Goal: Information Seeking & Learning: Learn about a topic

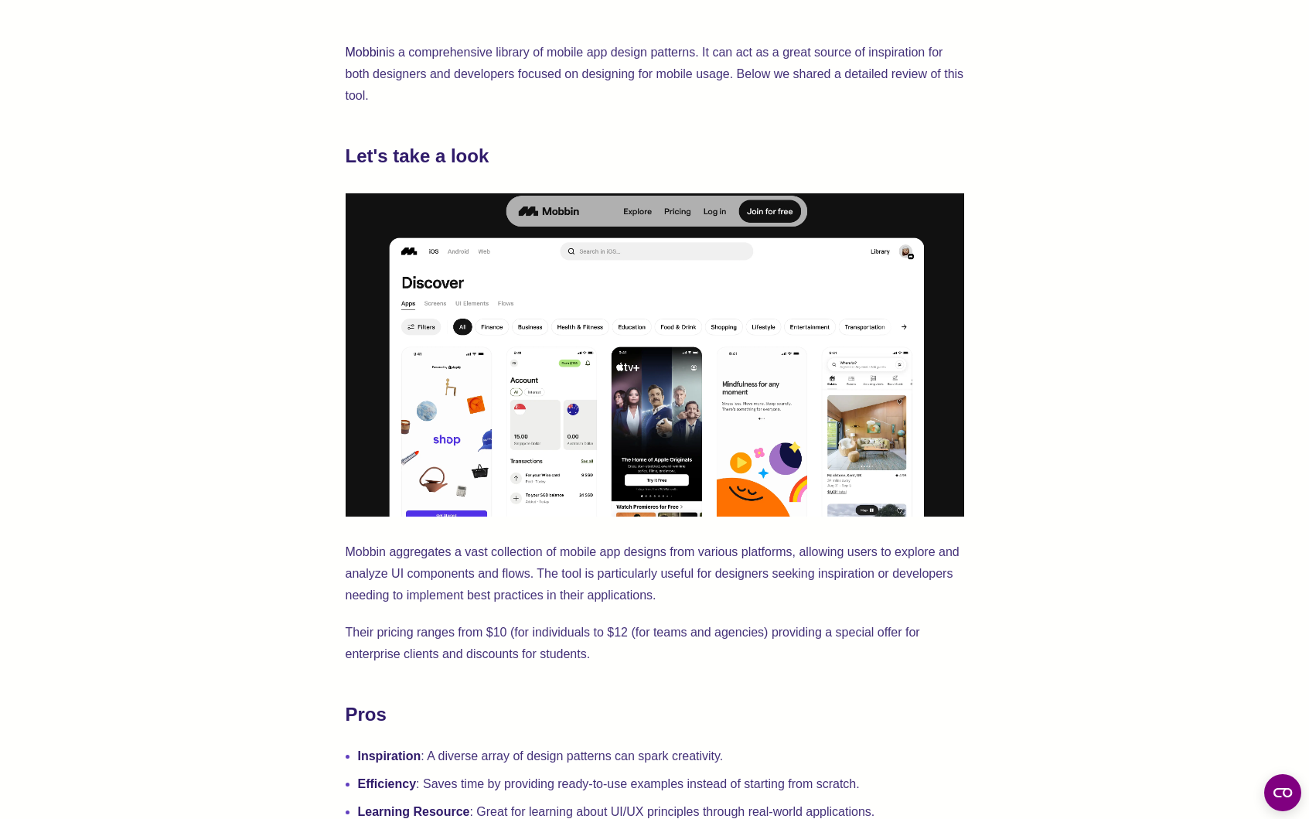
scroll to position [581, 0]
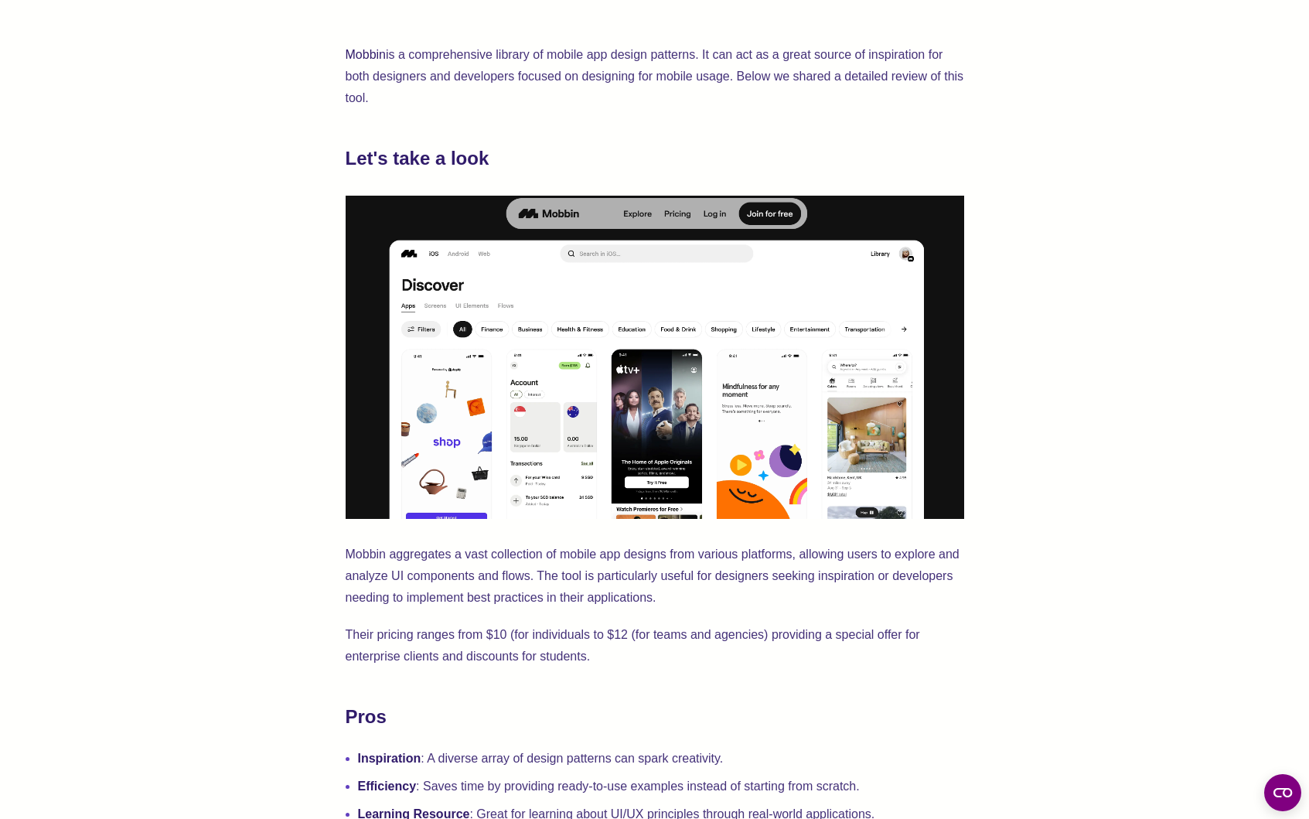
drag, startPoint x: 1114, startPoint y: 353, endPoint x: 1105, endPoint y: 359, distance: 11.1
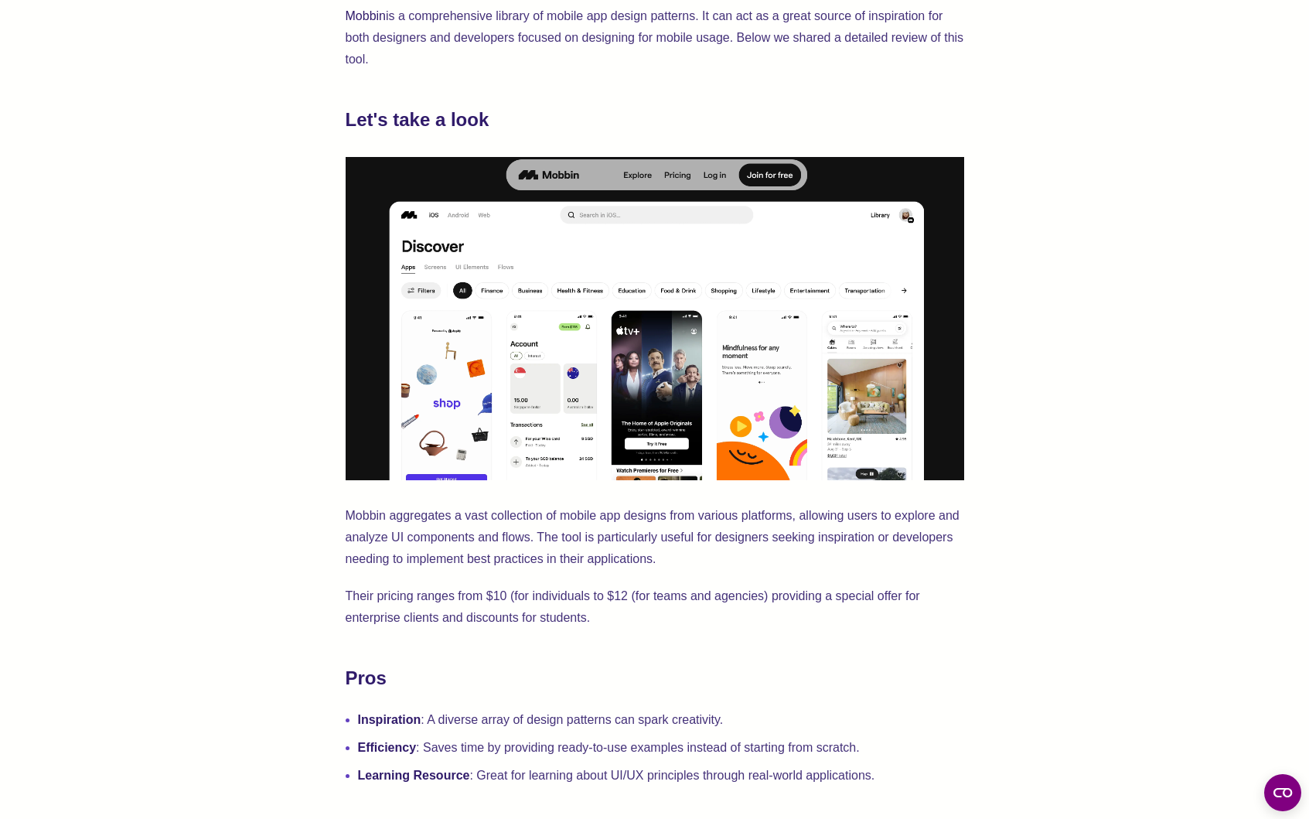
scroll to position [649, 0]
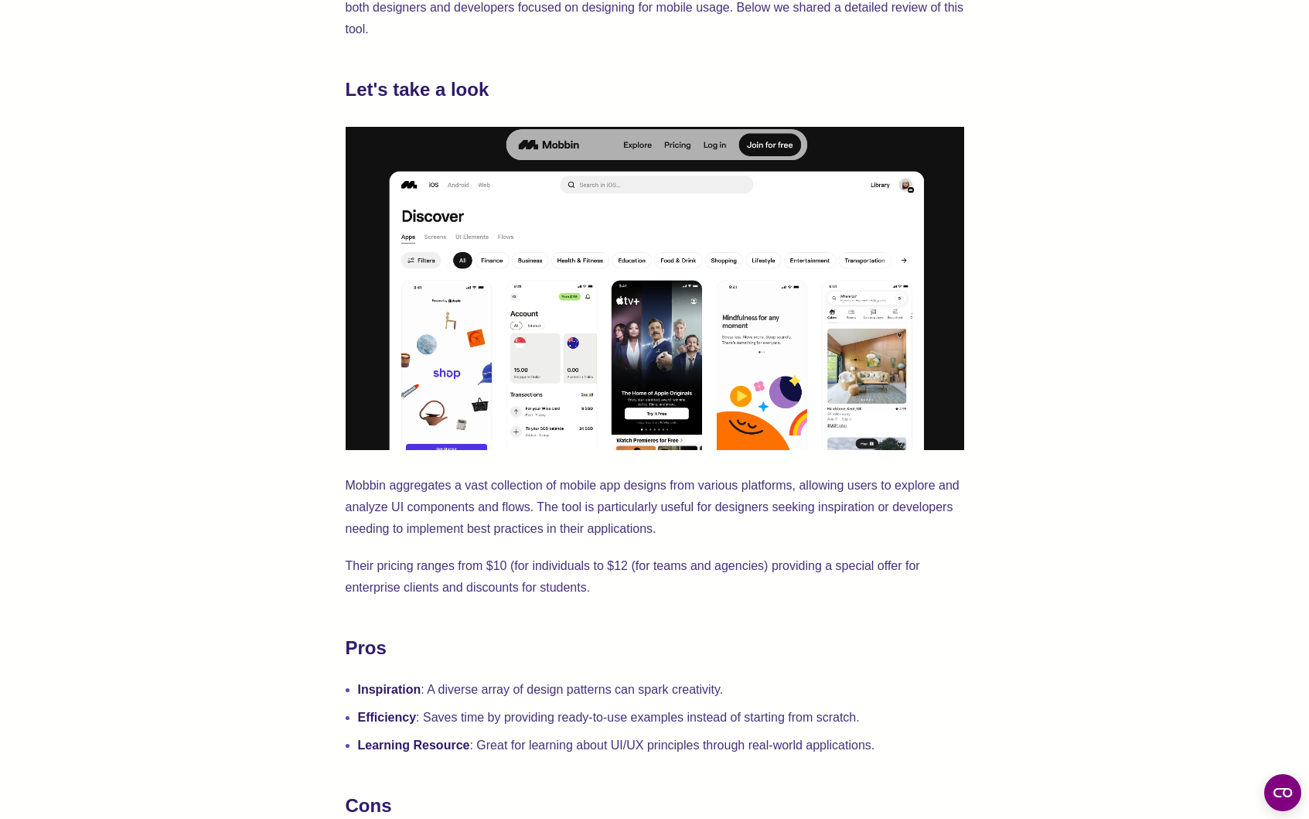
click at [559, 358] on img at bounding box center [655, 288] width 618 height 323
click at [554, 342] on img at bounding box center [655, 288] width 618 height 323
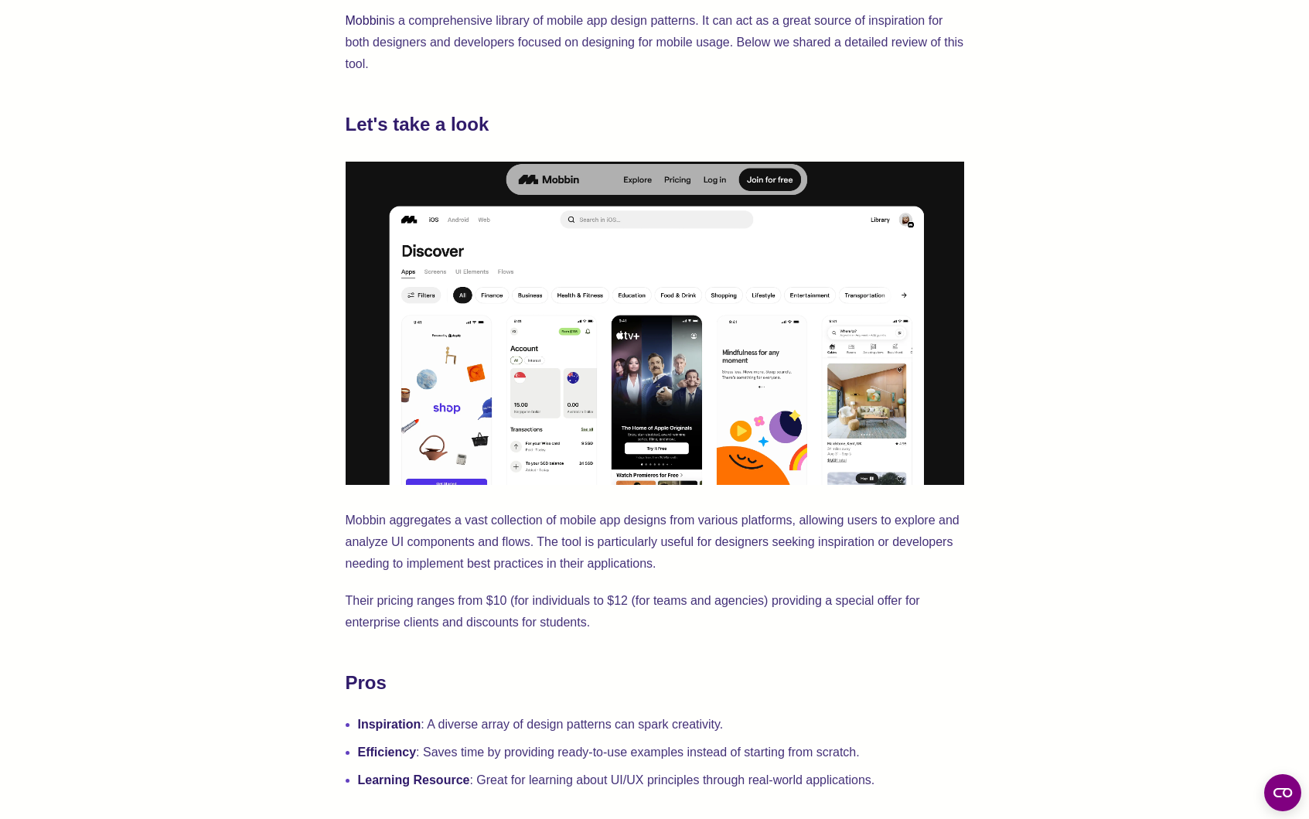
scroll to position [649, 0]
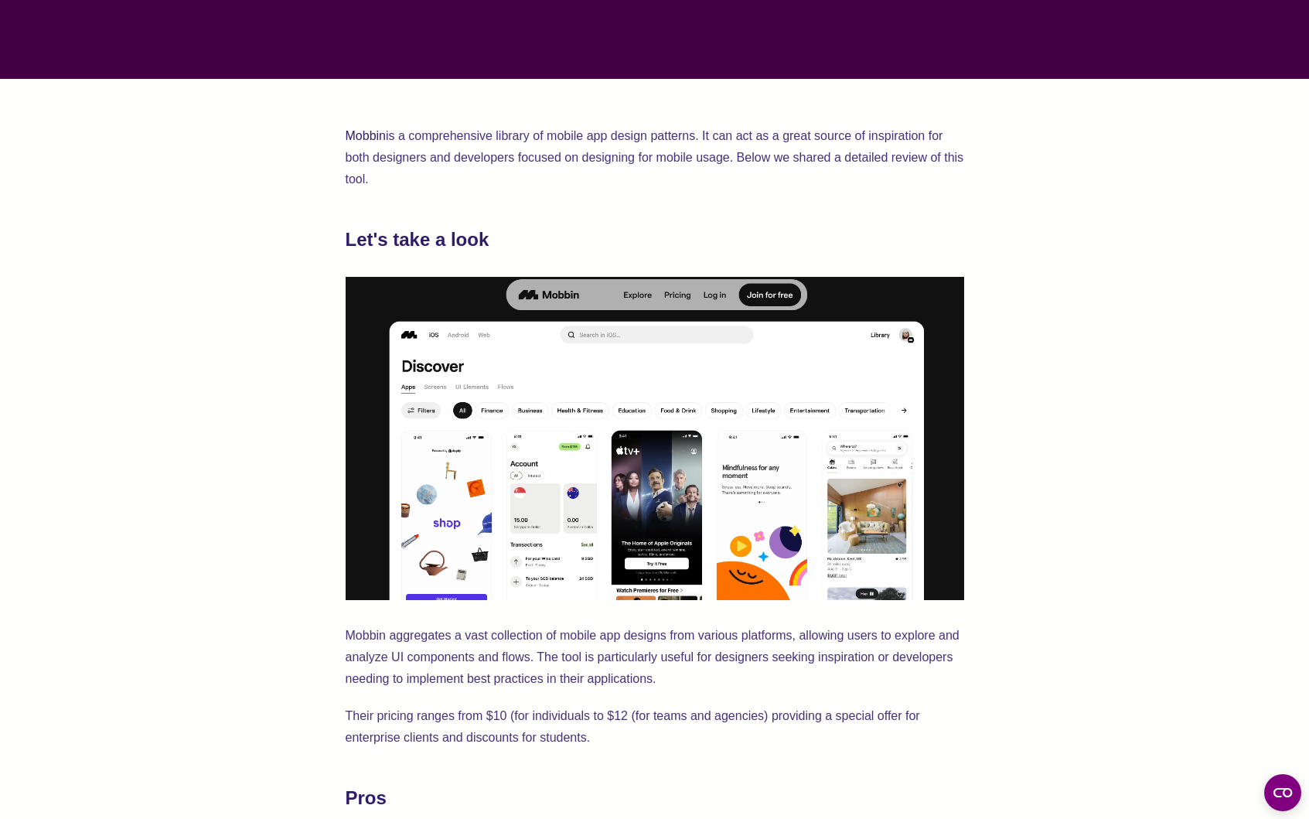
scroll to position [431, 0]
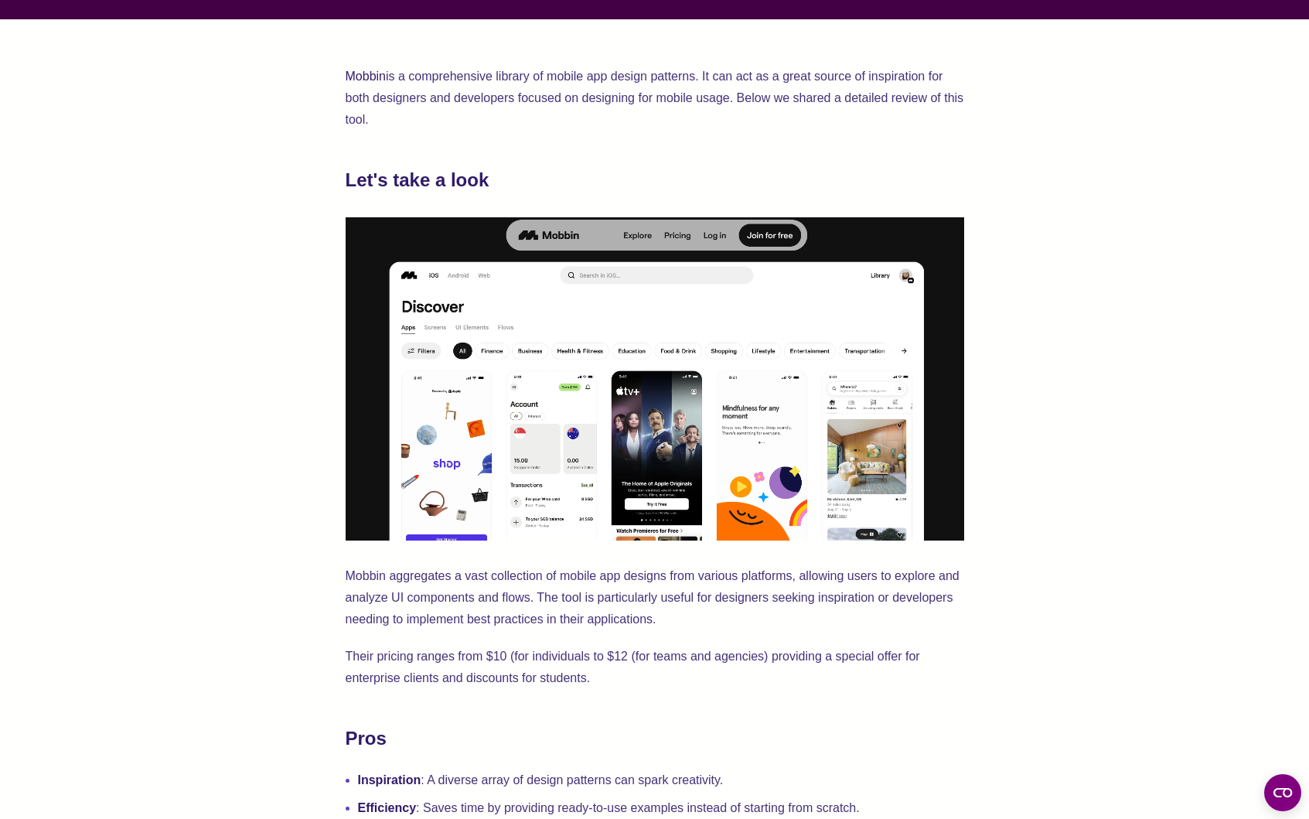
scroll to position [663, 0]
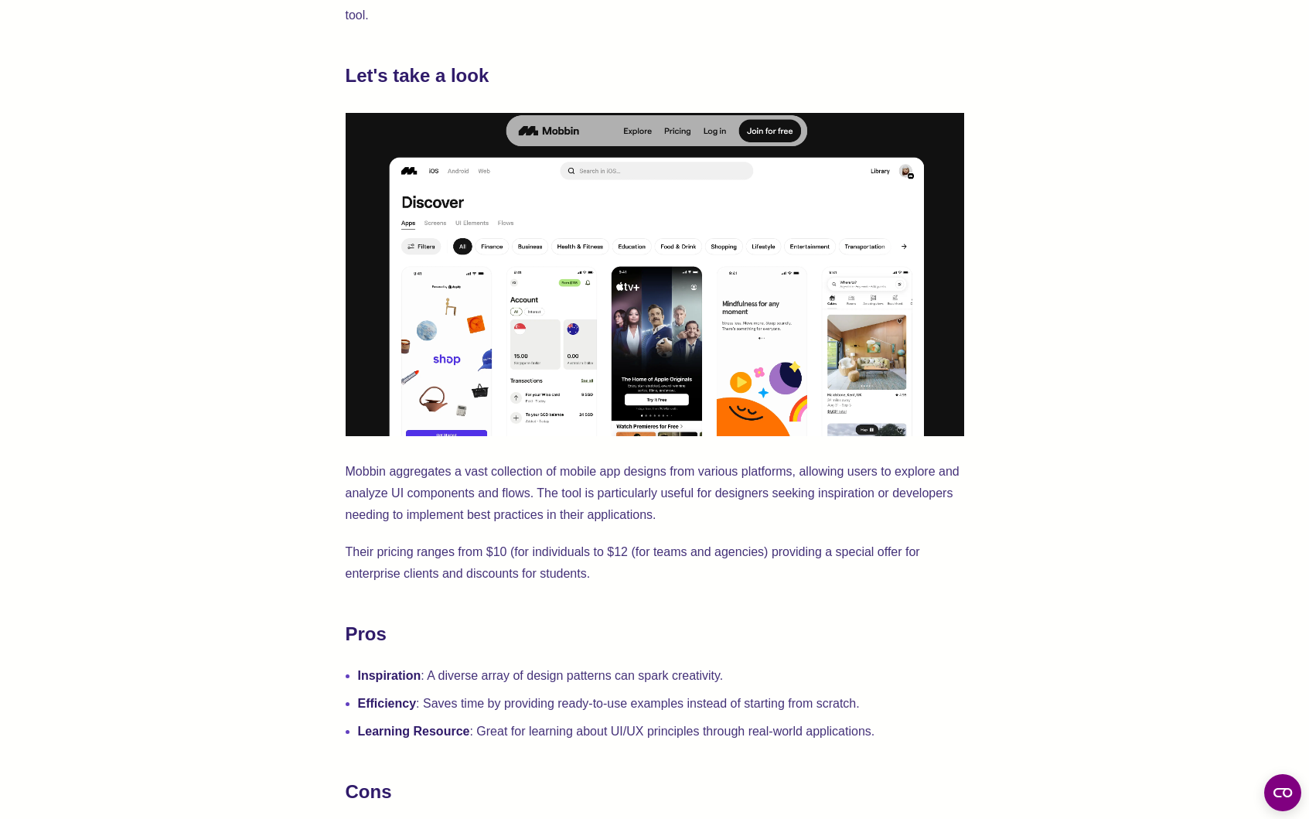
drag, startPoint x: 1051, startPoint y: 318, endPoint x: 1063, endPoint y: 325, distance: 13.5
click at [365, 346] on img at bounding box center [655, 274] width 618 height 323
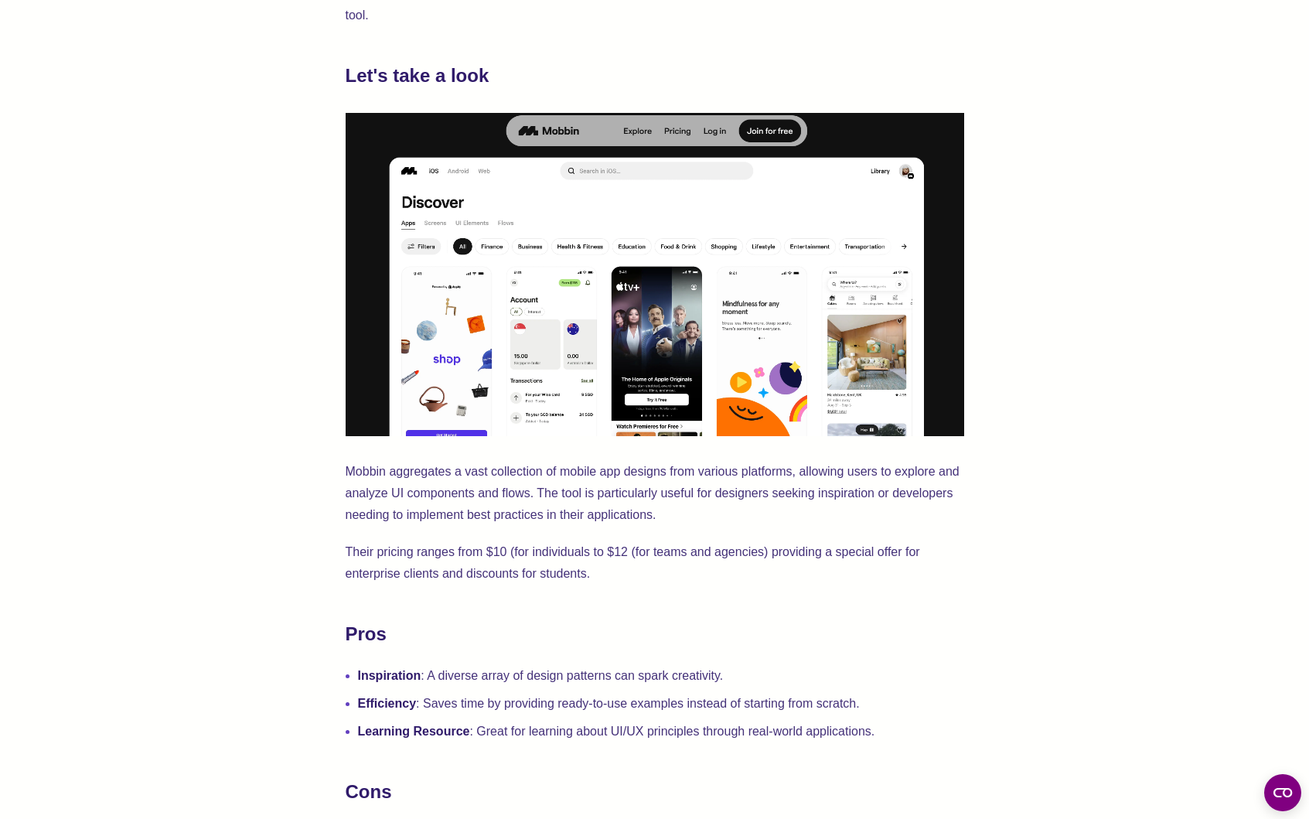
drag, startPoint x: 1046, startPoint y: 315, endPoint x: 1063, endPoint y: 323, distance: 19.0
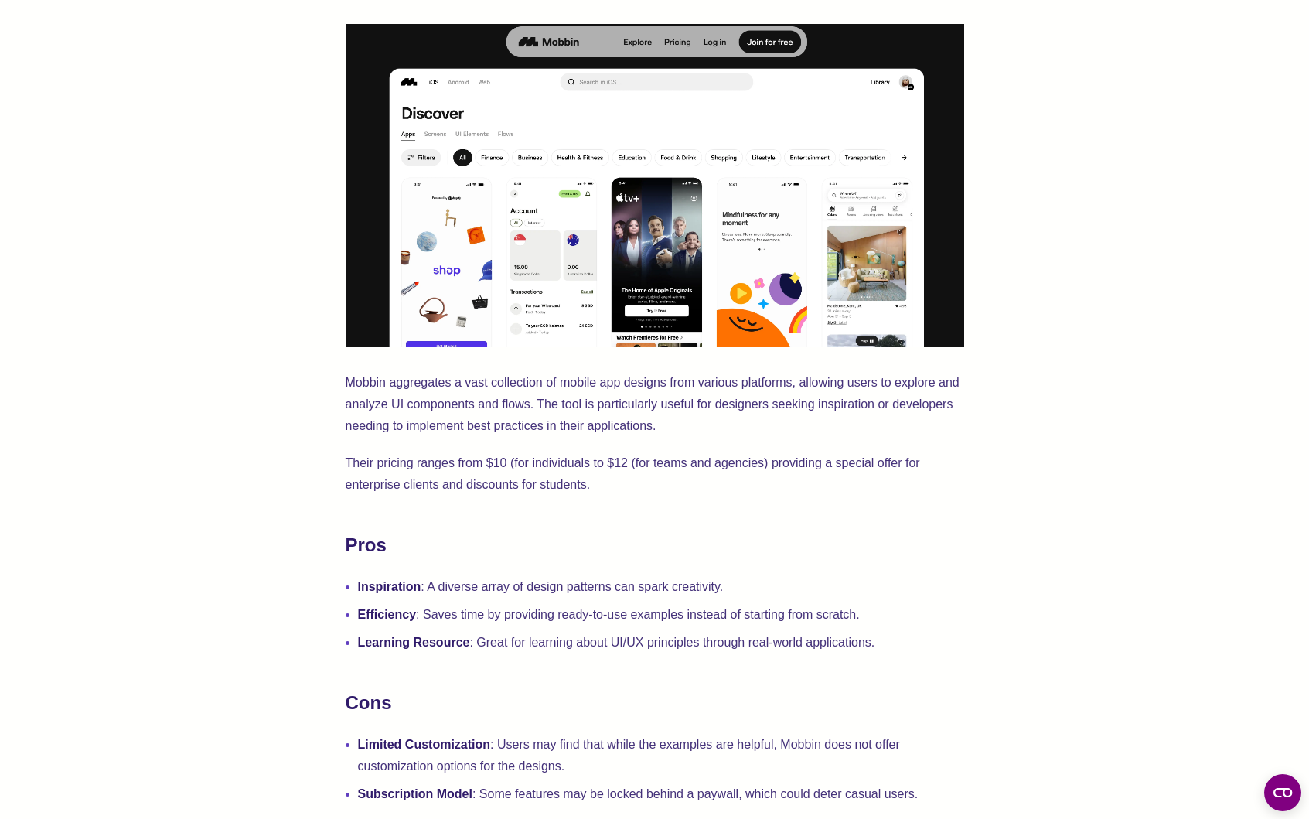
scroll to position [758, 0]
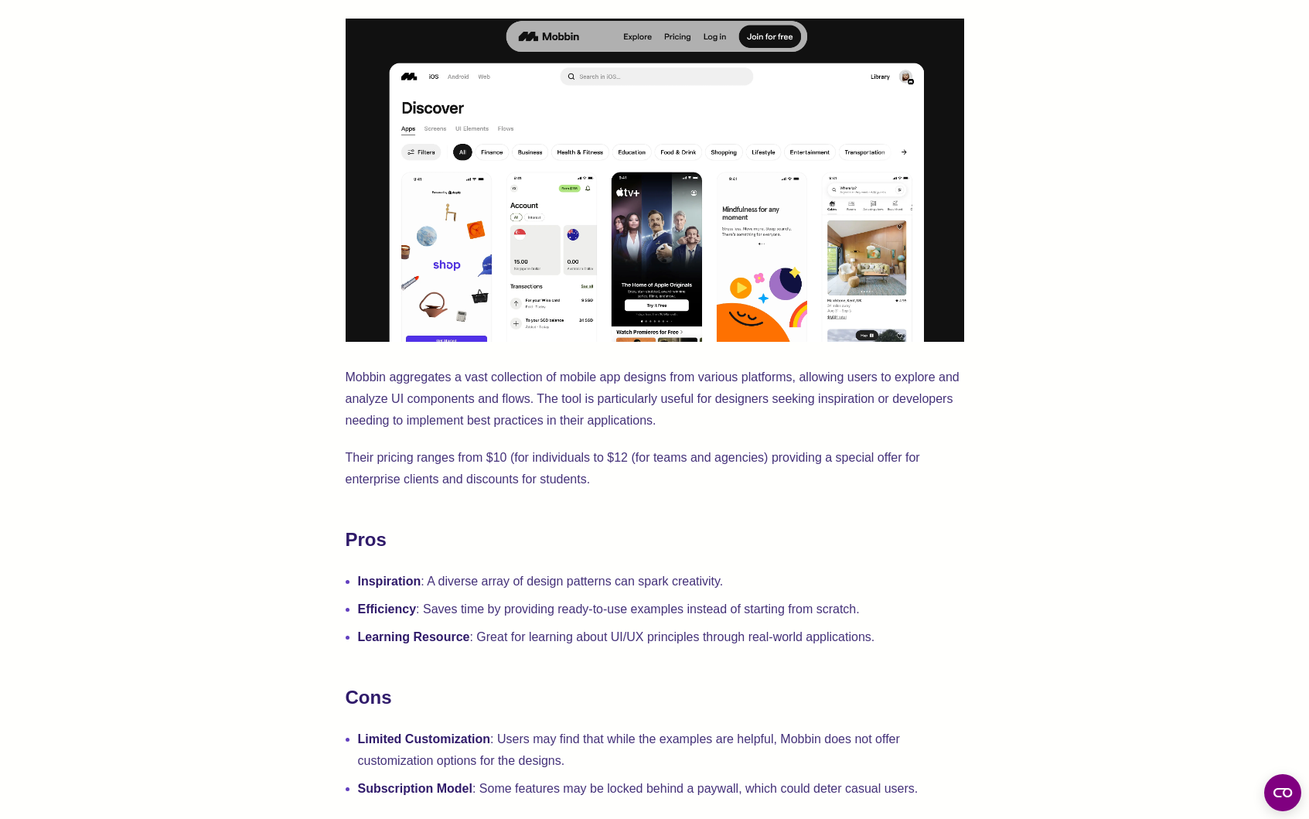
click at [1078, 378] on div "Mobbin is a comprehensive library of mobile app design patterns. It can act as …" at bounding box center [654, 809] width 1185 height 1976
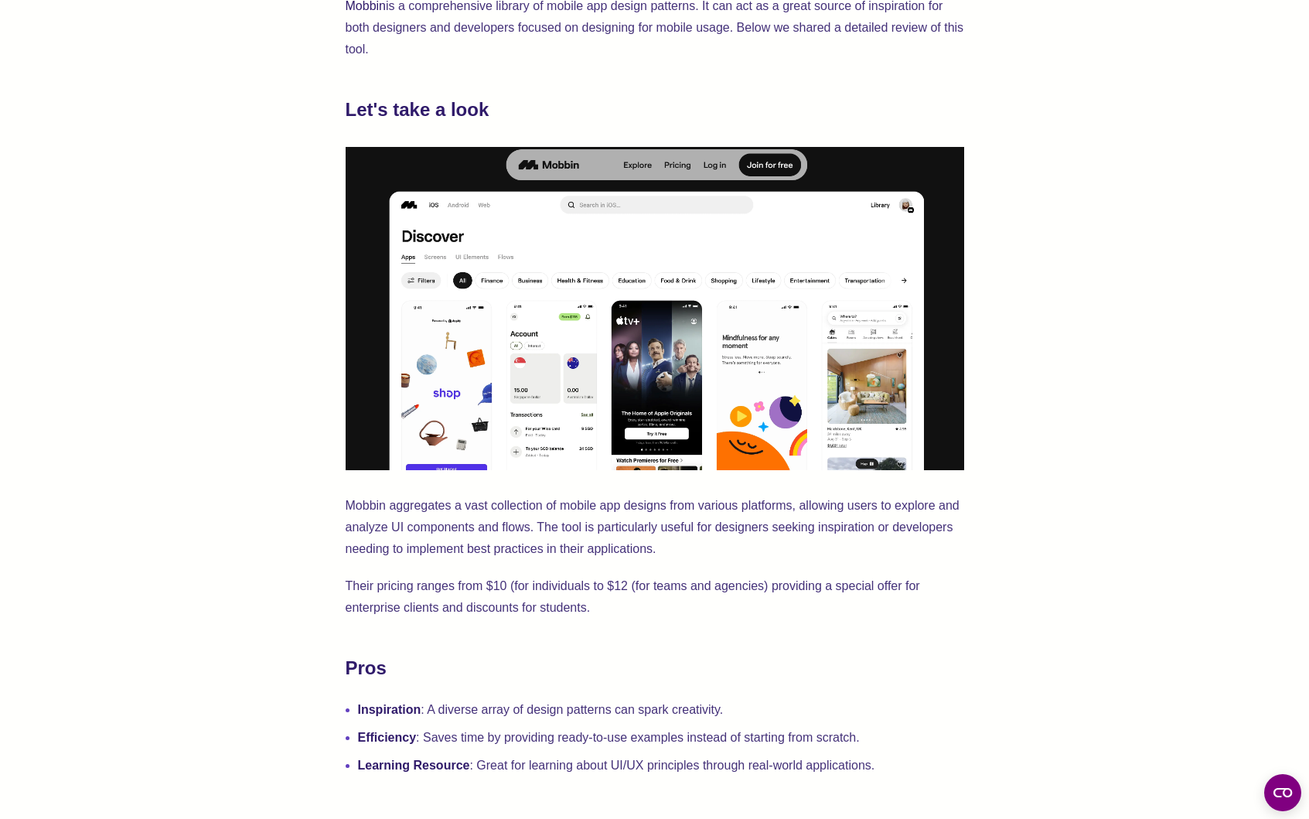
scroll to position [626, 0]
